Goal: Task Accomplishment & Management: Manage account settings

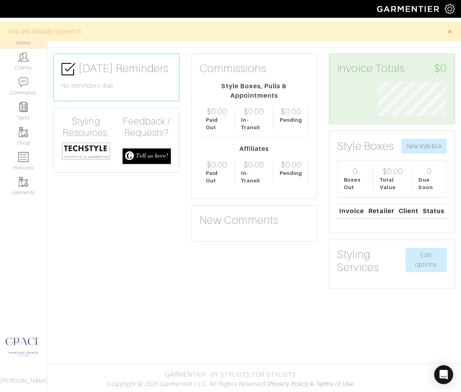
scroll to position [34, 81]
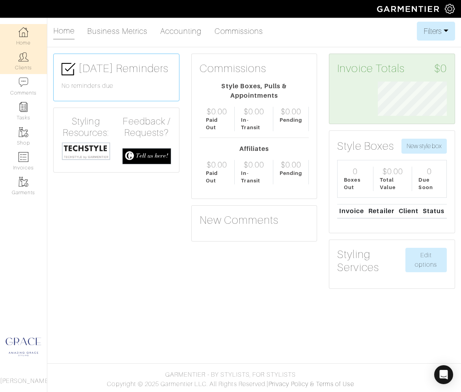
click at [30, 65] on link "Clients" at bounding box center [23, 61] width 47 height 25
click at [28, 64] on link "Clients" at bounding box center [23, 61] width 47 height 25
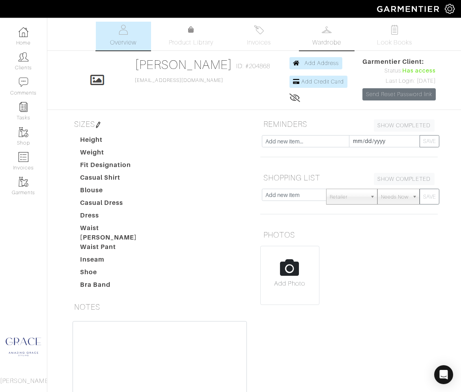
click at [316, 34] on link "Wardrobe" at bounding box center [326, 36] width 55 height 29
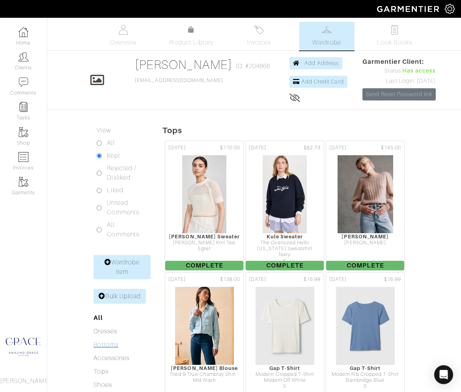
scroll to position [3, 0]
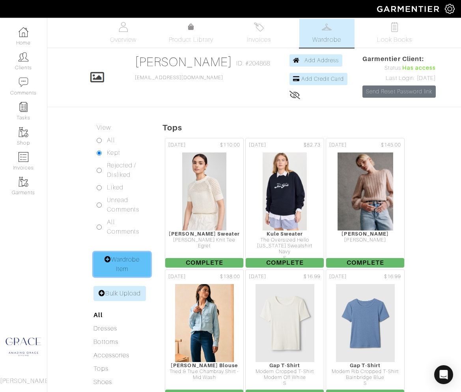
click at [115, 258] on link "Wardrobe Item" at bounding box center [121, 264] width 57 height 24
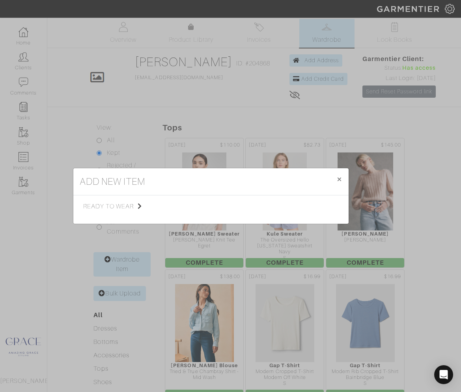
click at [1, 220] on div "add new item × Close ready to wear Tops Bottoms Dresses Jumpsuits Suiting Outer…" at bounding box center [230, 196] width 461 height 392
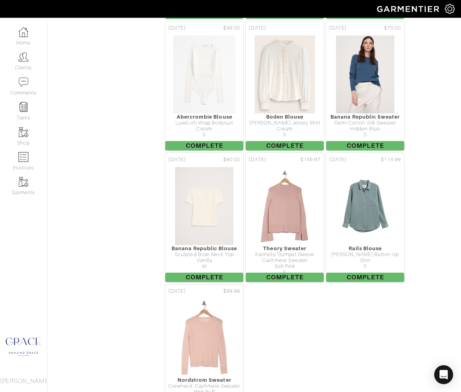
scroll to position [644, 0]
